Goal: Transaction & Acquisition: Book appointment/travel/reservation

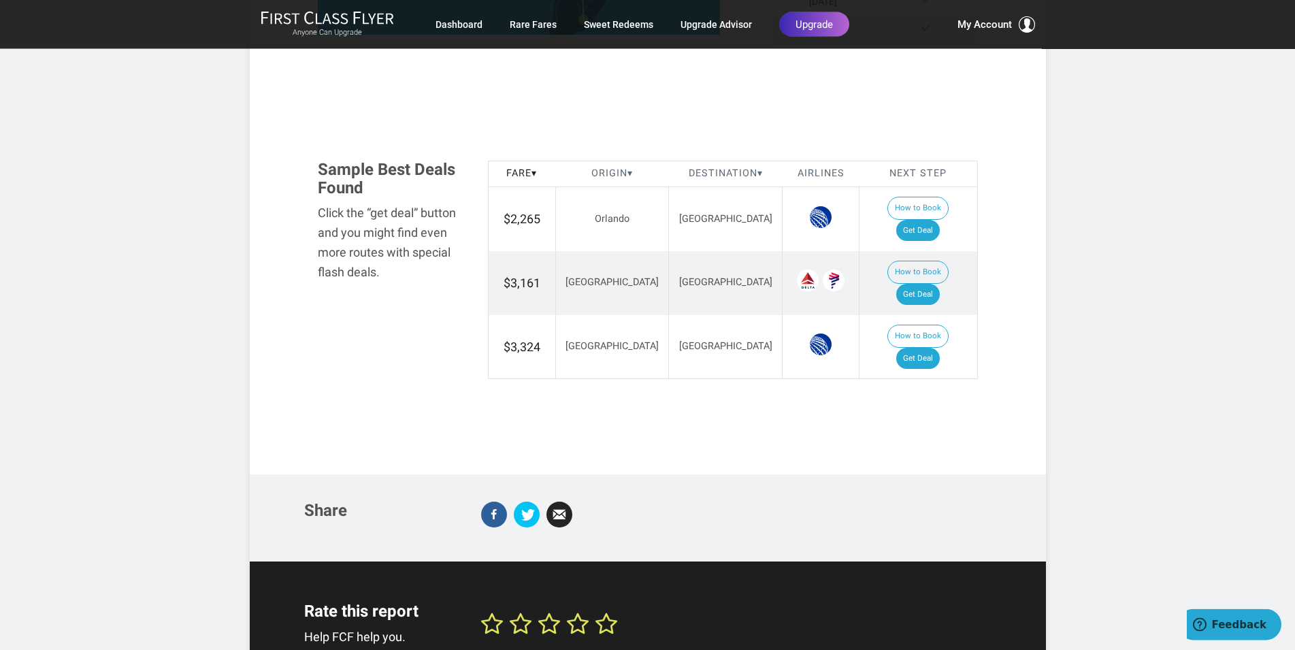
scroll to position [694, 0]
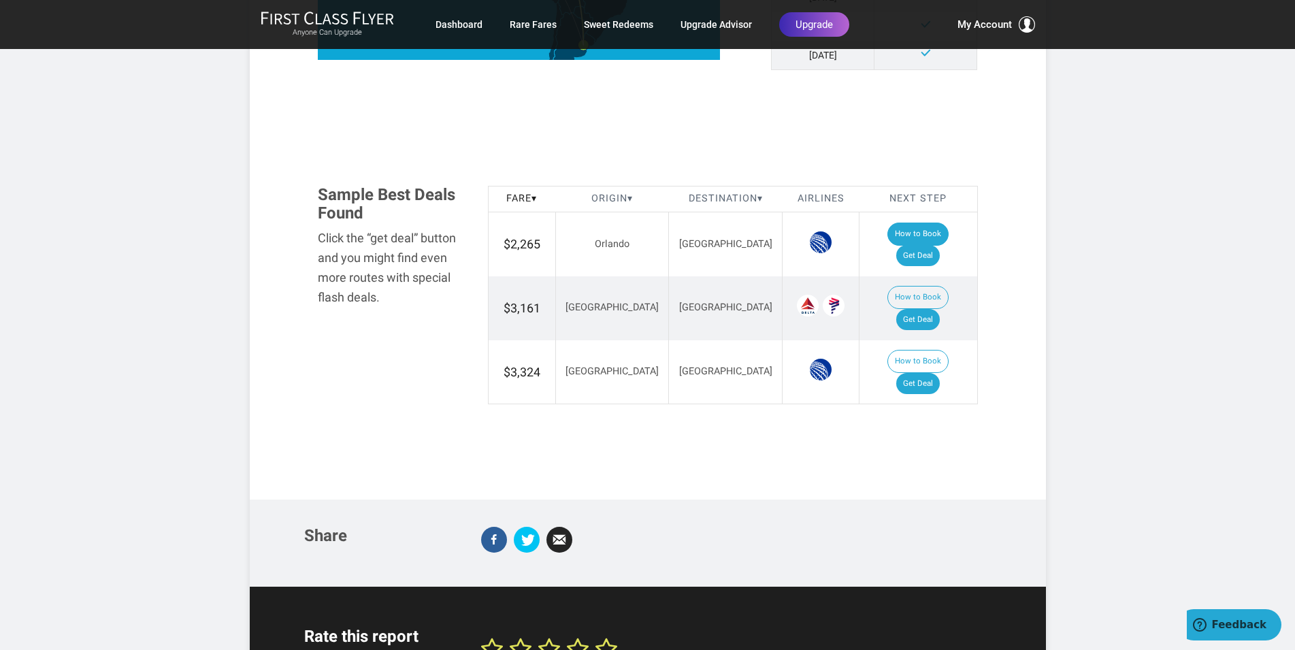
click at [887, 246] on button "How to Book" at bounding box center [917, 233] width 61 height 23
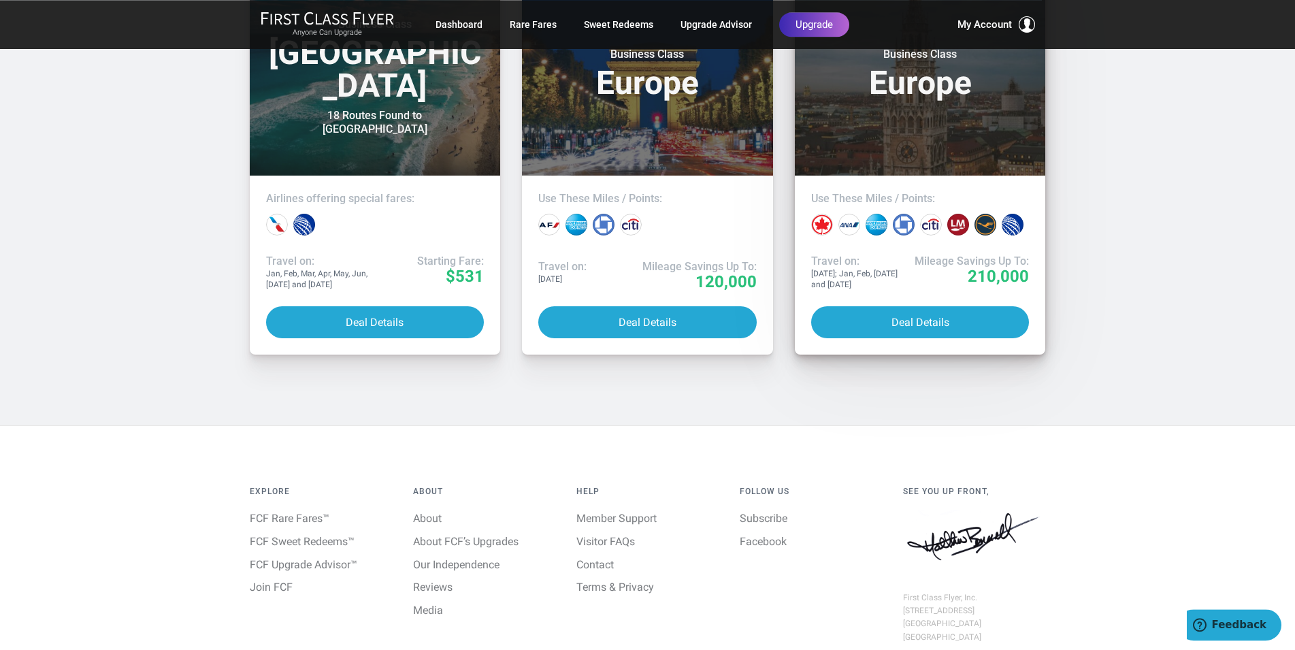
scroll to position [2121, 0]
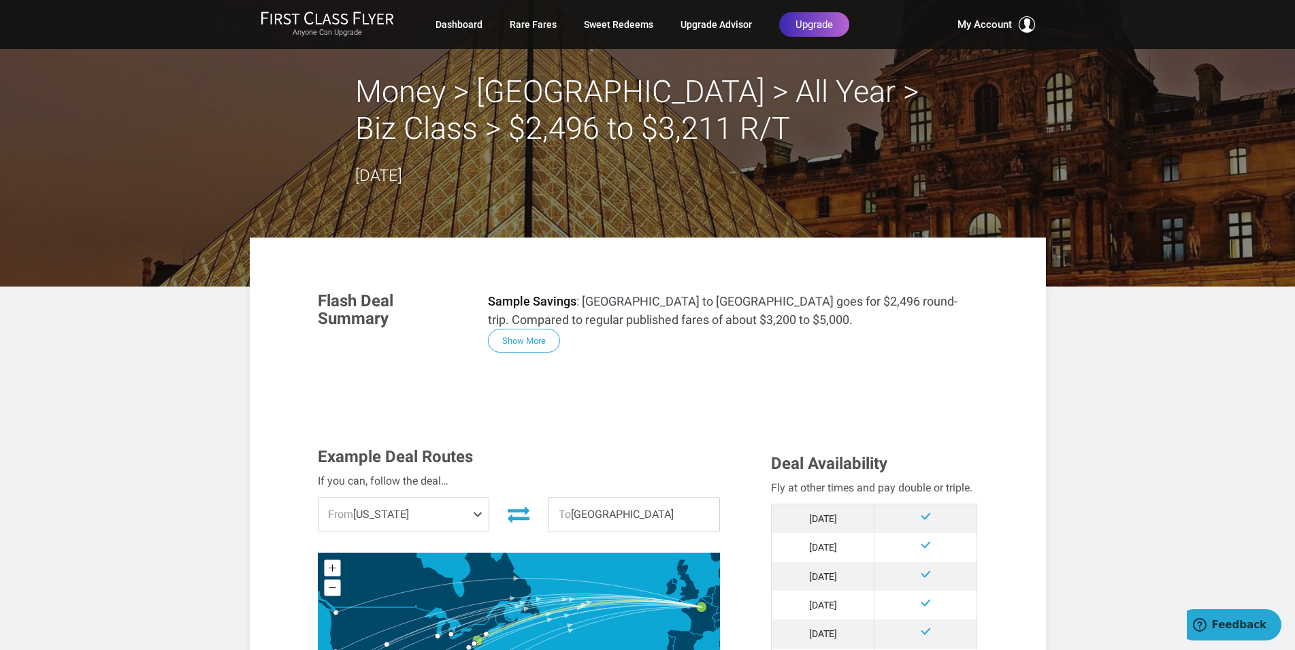
scroll to position [139, 0]
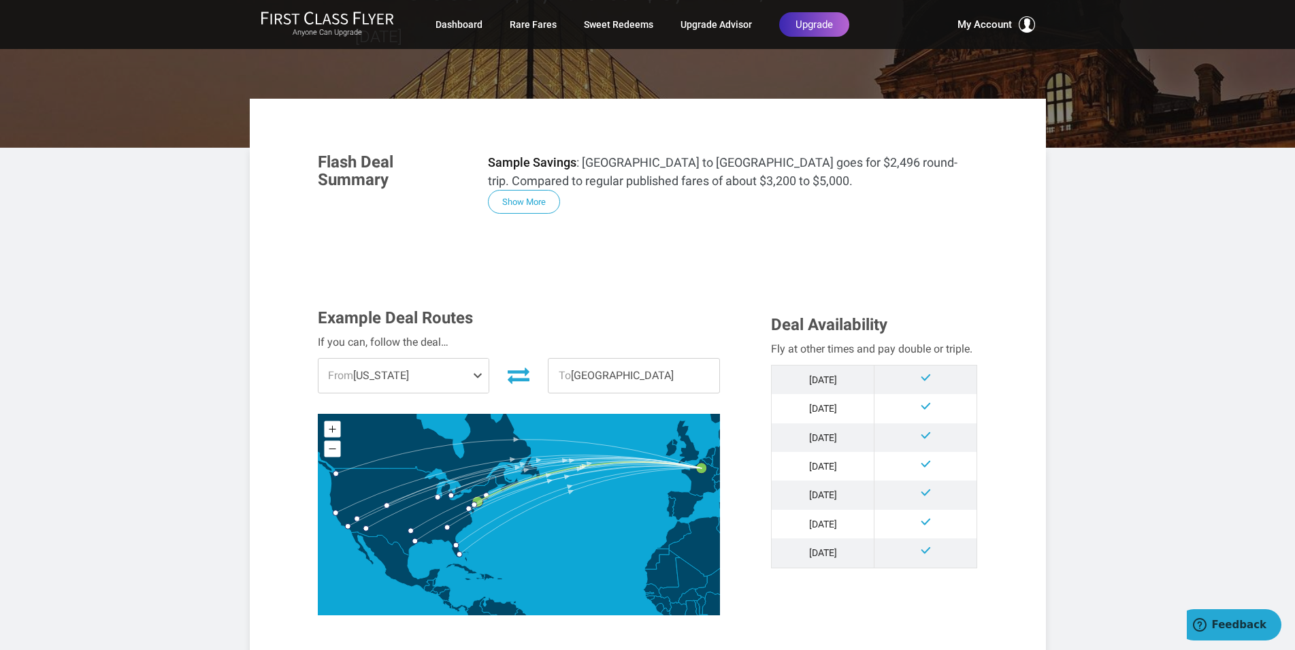
click at [475, 375] on span at bounding box center [480, 376] width 16 height 34
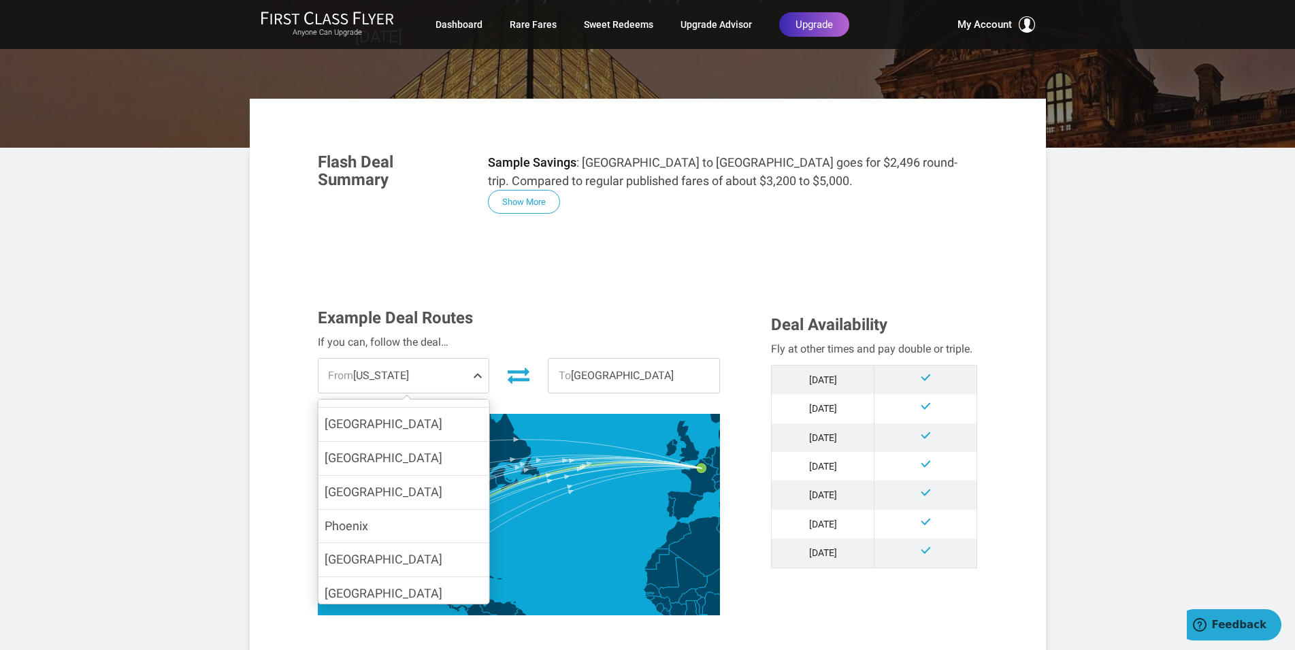
scroll to position [310, 0]
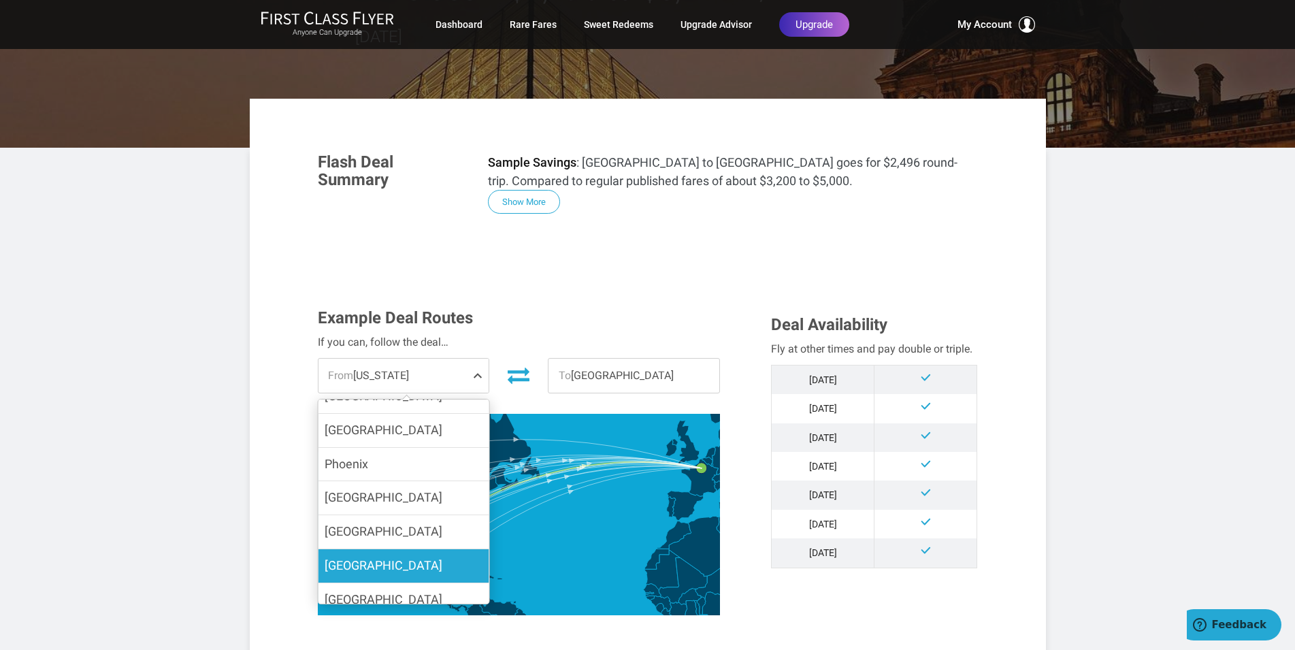
click at [365, 558] on span "Chicago" at bounding box center [384, 565] width 118 height 14
click at [0, 0] on input "Chicago" at bounding box center [0, 0] width 0 height 0
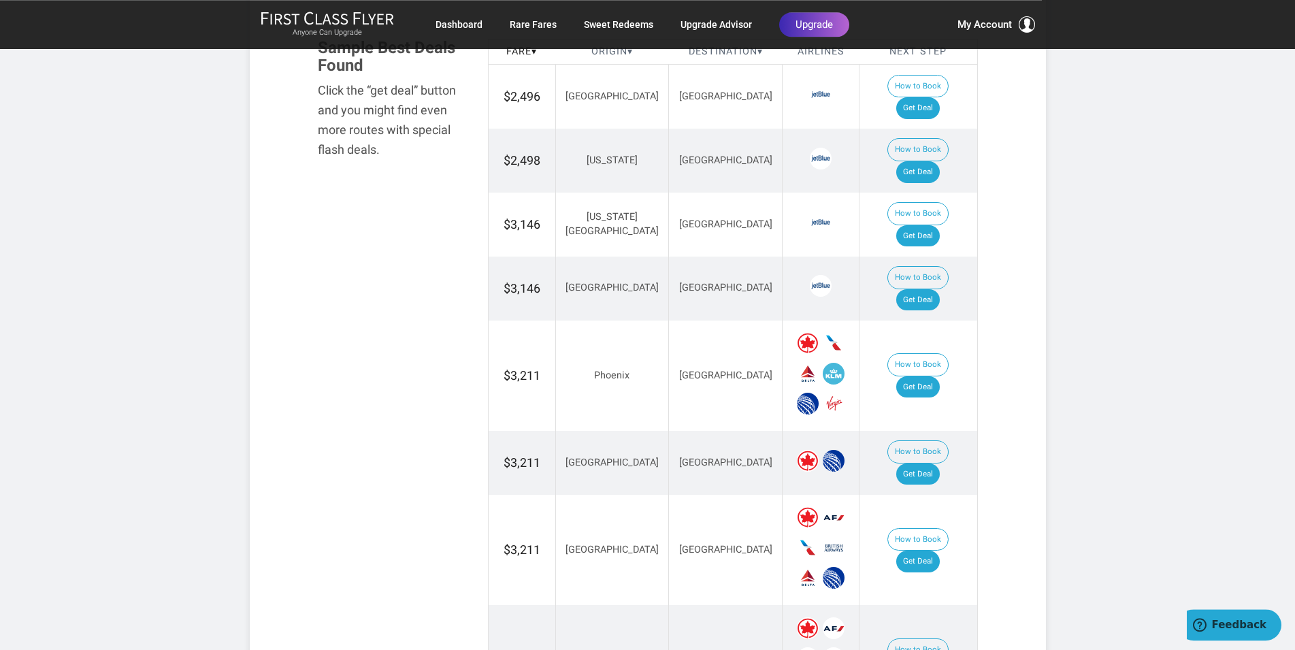
scroll to position [902, 0]
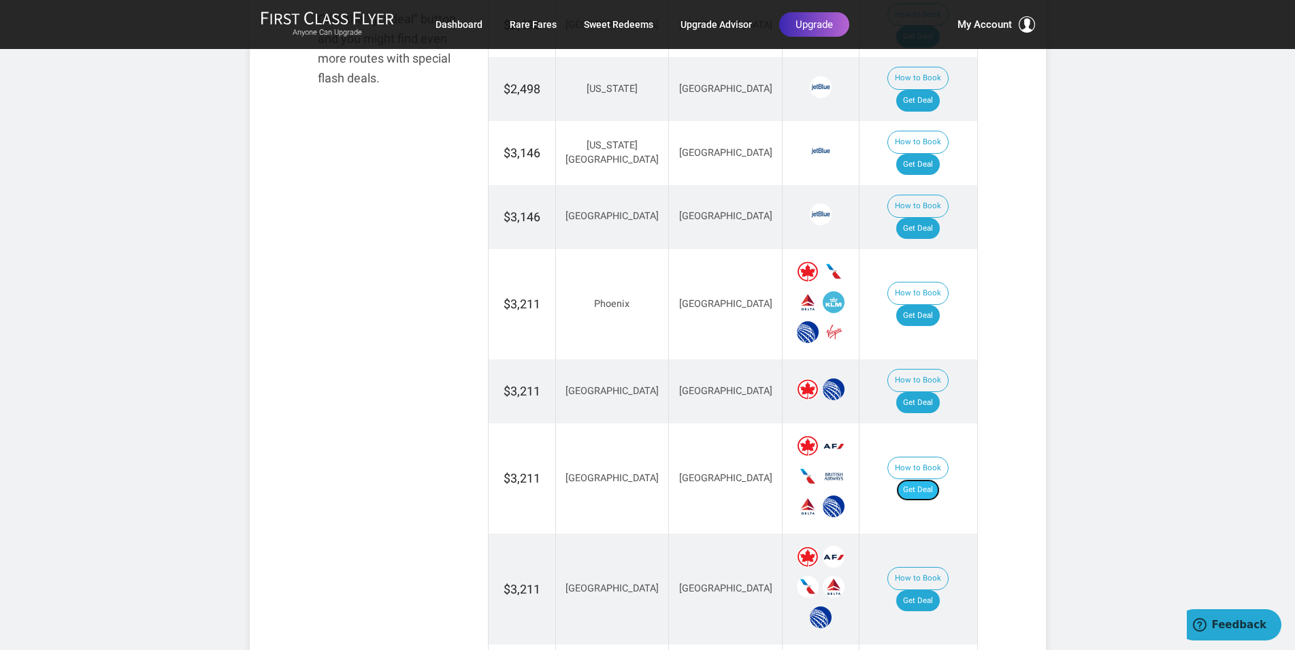
click at [930, 479] on link "Get Deal" at bounding box center [918, 490] width 44 height 22
